Goal: Task Accomplishment & Management: Use online tool/utility

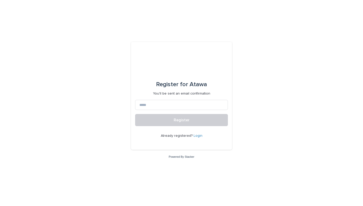
click at [198, 137] on link "Login" at bounding box center [198, 136] width 9 height 4
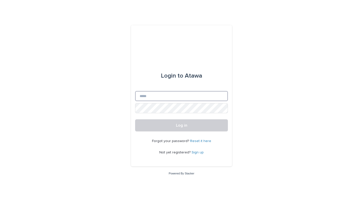
type input "**********"
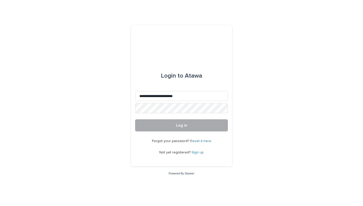
click at [180, 122] on button "Log in" at bounding box center [181, 125] width 93 height 12
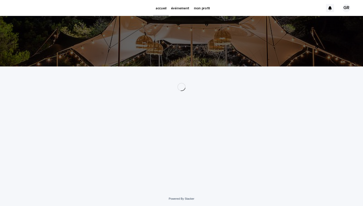
click at [182, 8] on p "événement" at bounding box center [180, 5] width 18 height 11
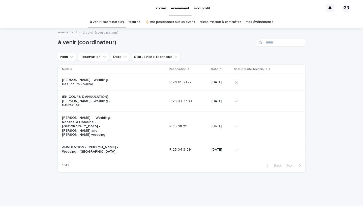
click at [82, 116] on p "[PERSON_NAME] - Wedding - Rocabella Domaine - [GEOGRAPHIC_DATA] - [PERSON_NAME]…" at bounding box center [93, 126] width 63 height 21
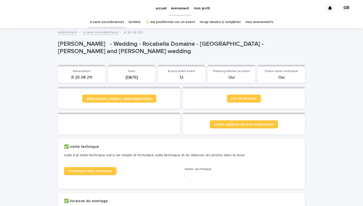
click at [126, 100] on span "drive photos / vidéos / plan implantation" at bounding box center [119, 99] width 66 height 4
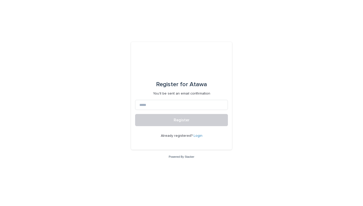
click at [197, 136] on link "Login" at bounding box center [198, 136] width 9 height 4
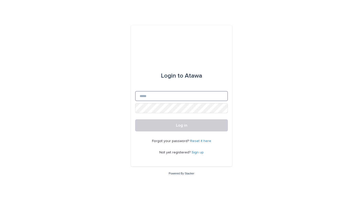
type input "**********"
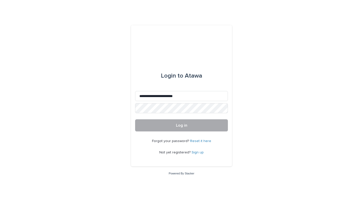
click at [180, 131] on button "Log in" at bounding box center [181, 125] width 93 height 12
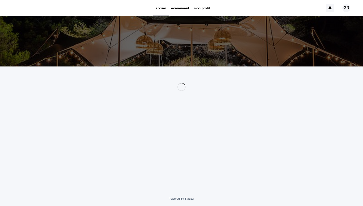
click at [174, 9] on p "événement" at bounding box center [180, 5] width 18 height 11
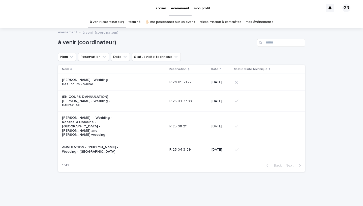
click at [150, 114] on div "[PERSON_NAME] - Wedding - Rocabella Domaine - [GEOGRAPHIC_DATA] - [PERSON_NAME]…" at bounding box center [113, 126] width 103 height 25
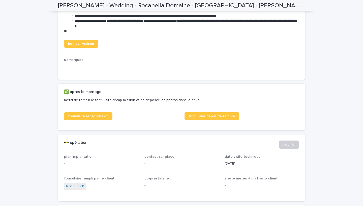
scroll to position [230, 0]
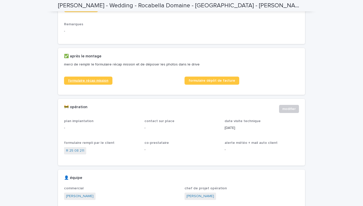
click at [101, 82] on span "formulaire récap mission" at bounding box center [88, 81] width 40 height 4
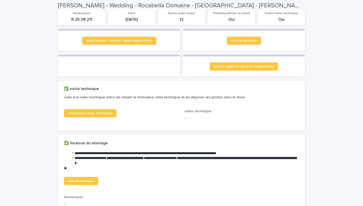
scroll to position [57, 0]
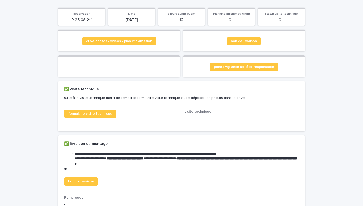
click at [92, 115] on span "formulaire visite technique" at bounding box center [90, 114] width 44 height 4
